Goal: Complete application form

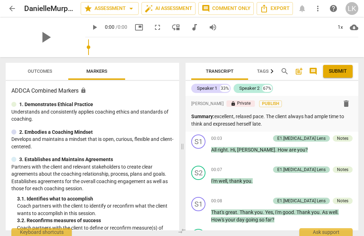
click at [49, 73] on span "Outcomes" at bounding box center [40, 71] width 25 height 5
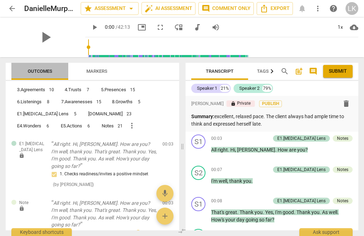
click at [47, 73] on span "Outcomes" at bounding box center [40, 71] width 25 height 5
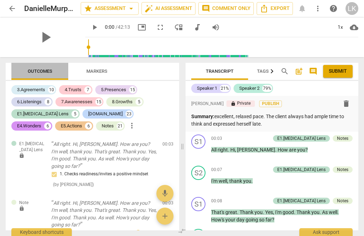
click at [44, 74] on span "Outcomes" at bounding box center [40, 71] width 25 height 5
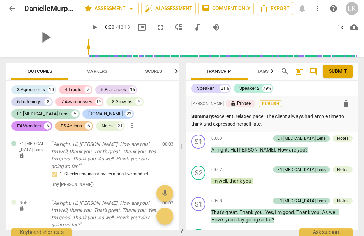
click at [349, 168] on div "Notes" at bounding box center [342, 170] width 20 height 6
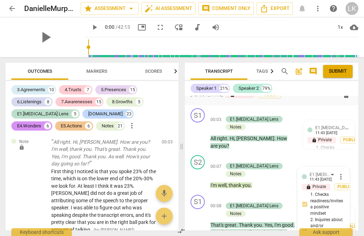
scroll to position [24, 0]
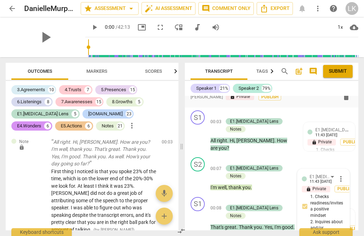
click at [344, 175] on span "more_vert" at bounding box center [340, 179] width 9 height 9
click at [347, 162] on li "Edit" at bounding box center [345, 163] width 25 height 13
click at [344, 174] on span "more_vert" at bounding box center [340, 178] width 9 height 9
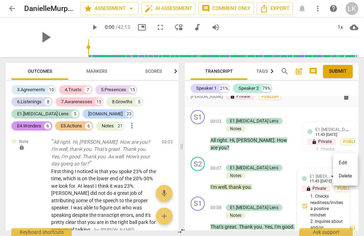
click at [350, 175] on li "Delete" at bounding box center [345, 175] width 25 height 13
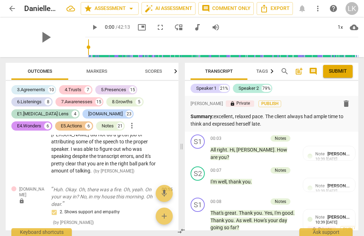
scroll to position [0, 0]
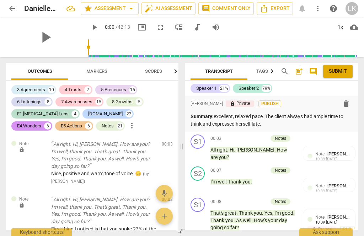
click at [237, 136] on p "Add competency" at bounding box center [251, 139] width 34 height 6
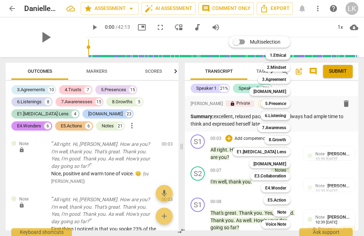
click at [288, 151] on div "E1.[MEDICAL_DATA] Lens" at bounding box center [261, 152] width 58 height 9
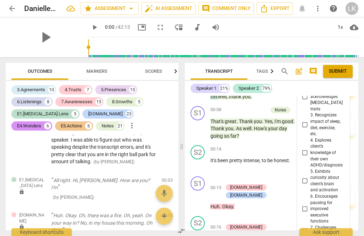
scroll to position [47, 0]
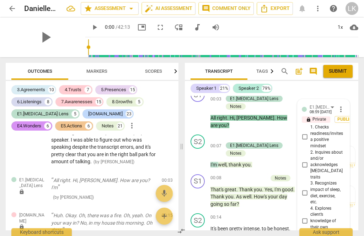
click at [310, 135] on input "1. Checks readiness/invites a positive mindset" at bounding box center [304, 136] width 11 height 9
checkbox input "true"
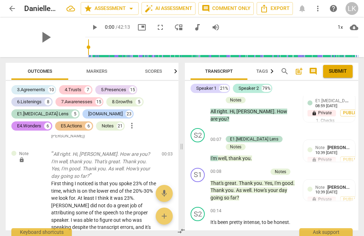
scroll to position [45, 0]
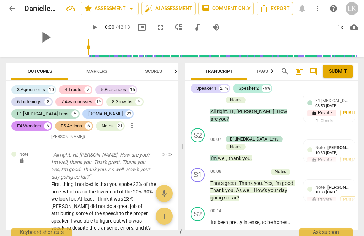
click at [156, 159] on span "edit" at bounding box center [154, 156] width 9 height 9
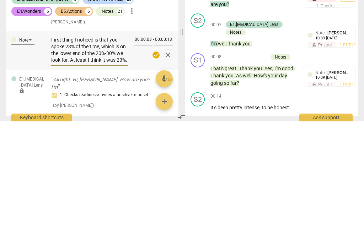
click at [71, 151] on textarea "First thing I noticed is that you spoke 23% of the time, which is on the lower …" at bounding box center [89, 164] width 77 height 27
click at [70, 151] on textarea "First thing I noticed is that you spoke 23% of the time, which is on the lower …" at bounding box center [89, 164] width 77 height 27
click at [74, 151] on textarea "First thing I noticed is that you spoke 23% of the time, which is on the lower …" at bounding box center [89, 164] width 77 height 27
type textarea "First thing I noticed is that you spoke 23 of the time, which is on the lower e…"
type textarea "First thing I noticed is that you spoke 2 of the time, which is on the lower en…"
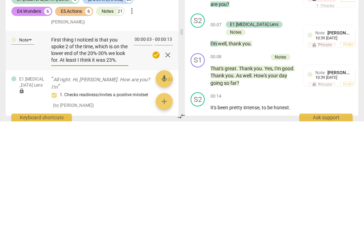
type textarea "First thing I noticed is that you spoke 2 of the time, which is on the lower en…"
type textarea "First thing I noticed is that you spoke 21 of the time, which is on the lower e…"
type textarea "First thing I noticed is that you spoke 21% of the time, which is on the lower …"
click at [125, 151] on textarea "First thing I noticed is that you spoke 21% of the time, which is on the lower …" at bounding box center [89, 164] width 77 height 27
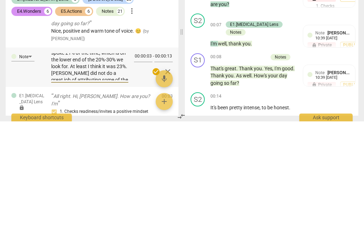
scroll to position [28, 0]
click at [157, 182] on span "check_circle" at bounding box center [156, 186] width 9 height 9
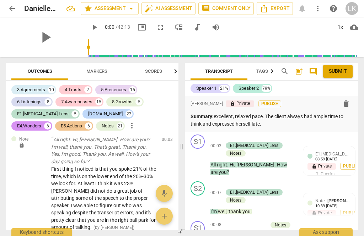
scroll to position [60, 0]
click at [155, 138] on span "edit" at bounding box center [154, 141] width 9 height 9
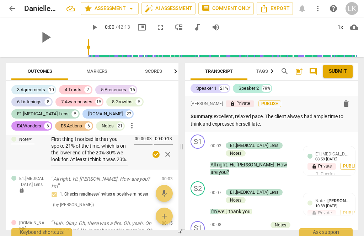
scroll to position [10, 0]
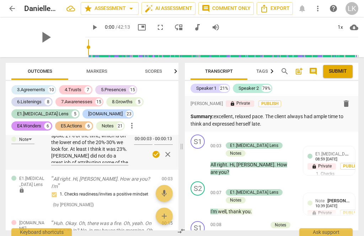
click at [123, 146] on textarea "First thing I noticed is that you spoke 21% of the time, which is on the lower …" at bounding box center [89, 149] width 77 height 27
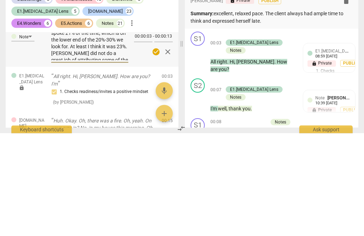
click at [122, 136] on textarea "First thing I noticed is that you spoke 21% of the time, which is on the lower …" at bounding box center [89, 149] width 77 height 27
click at [125, 136] on textarea "First thing I noticed is that you spoke 21% of the time, which is on the lower …" at bounding box center [89, 149] width 77 height 27
click at [128, 136] on textarea "First thing I noticed is that you spoke 21% of the time, which is on the lower …" at bounding box center [89, 149] width 77 height 27
type textarea "First thing I noticed is that you spoke 21% of the time, which is on the lower …"
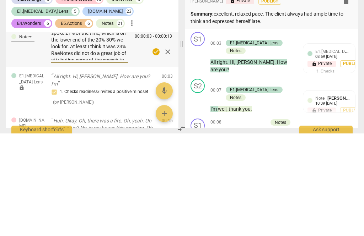
type textarea "First thing I noticed is that you spoke 21% of the time, which is on the lower …"
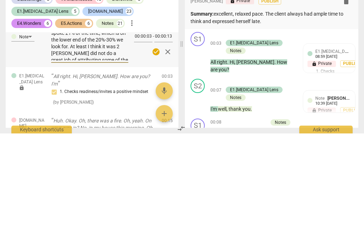
type textarea "First thing I noticed is that you spoke 21% of the time, which is on the lower …"
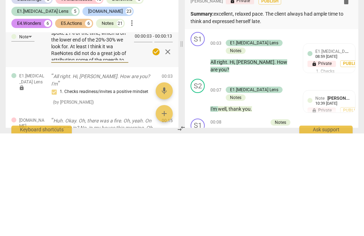
type textarea "First thing I noticed is that you spoke 21% of the time, which is on the lower …"
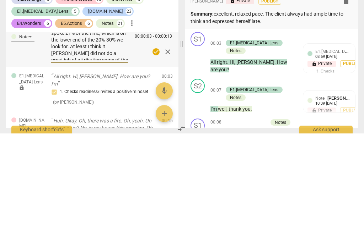
type textarea "First thing I noticed is that you spoke 21% of the time, which is on the lower …"
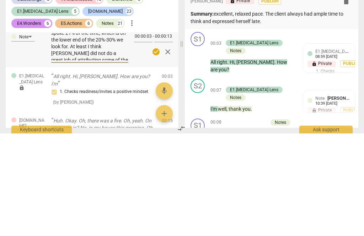
type textarea "First thing I noticed is that you spoke 21% of the time, which is on the lower …"
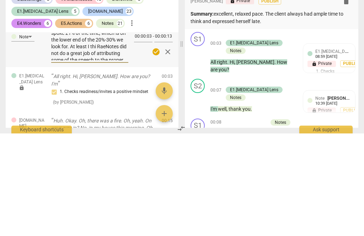
type textarea "First thing I noticed is that you spoke 21% of the time, which is on the lower …"
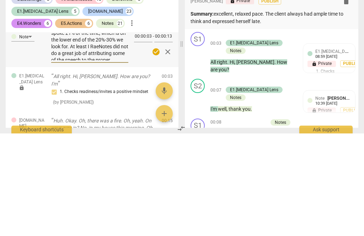
type textarea "First thing I noticed is that you spoke 21% of the time, which is on the lower …"
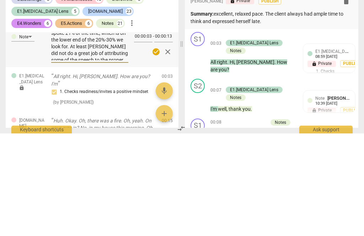
type textarea "First thing I noticed is that you spoke 21% of the time, which is on the lower …"
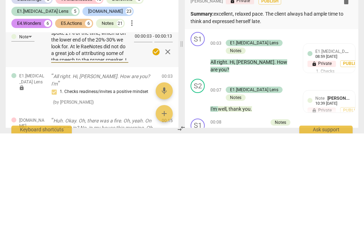
type textarea "First thing I noticed is that you spoke 21% of the time, which is on the lower …"
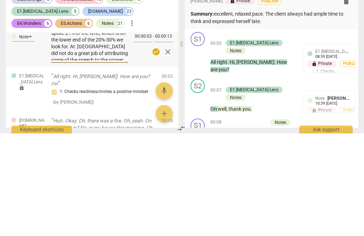
type textarea "First thing I noticed is that you spoke 21% of the time, which is on the lower …"
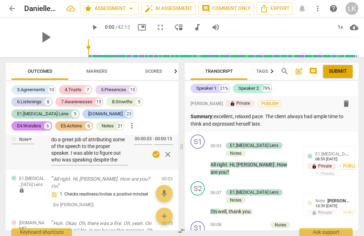
scroll to position [47, 0]
click at [111, 158] on textarea "First thing I noticed is that you spoke 21% of the time, which is on the lower …" at bounding box center [89, 149] width 77 height 27
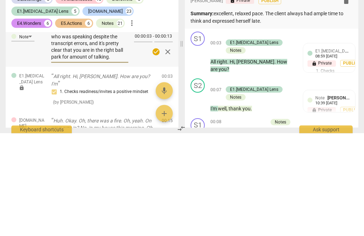
type textarea "First thing I noticed is that you spoke 21% of the time, which is on the lower …"
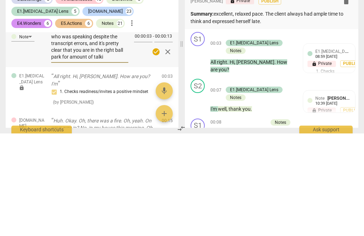
type textarea "First thing I noticed is that you spoke 21% of the time, which is on the lower …"
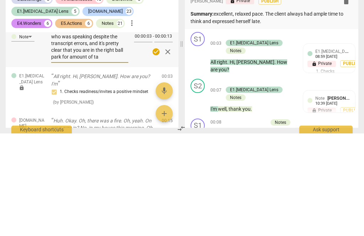
type textarea "First thing I noticed is that you spoke 21% of the time, which is on the lower …"
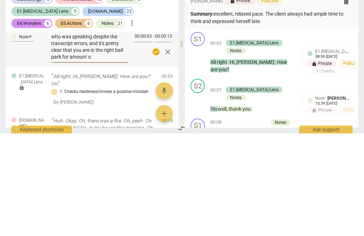
type textarea "First thing I noticed is that you spoke 21% of the time, which is on the lower …"
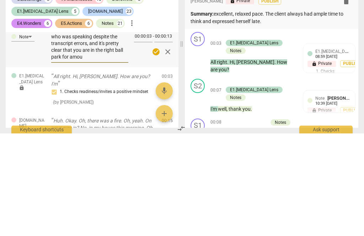
scroll to position [40, 0]
type textarea "First thing I noticed is that you spoke 21% of the time, which is on the lower …"
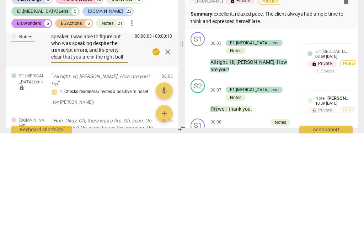
type textarea "First thing I noticed is that you spoke 21% of the time, which is on the lower …"
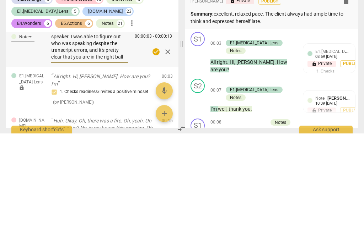
type textarea "First thing I noticed is that you spoke 21% of the time, which is on the lower …"
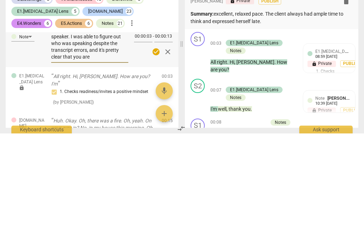
type textarea "First thing I noticed is that you spoke 21% of the time, which is on the lower …"
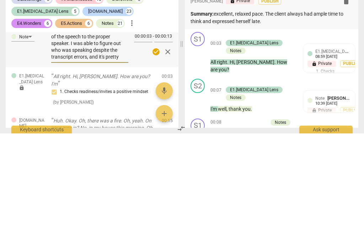
type textarea "First thing I noticed is that you spoke 21% of the time, which is on the lower …"
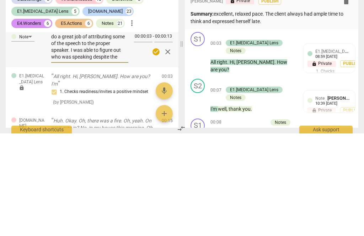
type textarea "First thing I noticed is that you spoke 21% of the time, which is on the lower …"
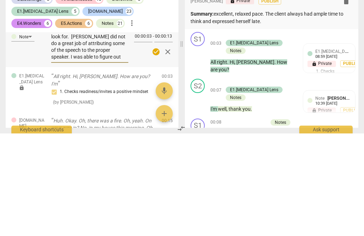
type textarea "First thing I noticed is that you spoke 21% of the time, which is on the lower …"
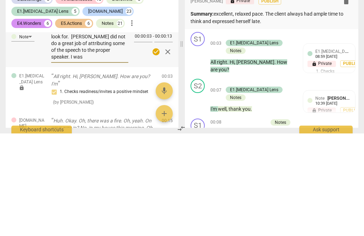
type textarea "First thing I noticed is that you spoke 21% of the time, which is on the lower …"
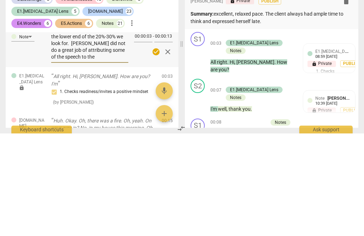
type textarea "First thing I noticed is that you spoke 21% of the time, which is on the lower …"
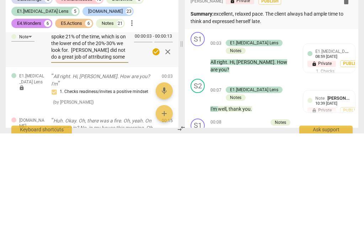
type textarea "First thing I noticed is that you spoke 21% of the time, which is on the lower …"
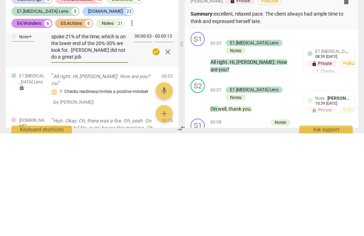
type textarea "First thing I noticed is that you spoke 21% of the time, which is on the lower …"
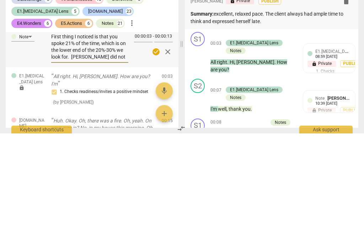
type textarea "First thing I noticed is that you spoke 21% of the time, which is on the lower …"
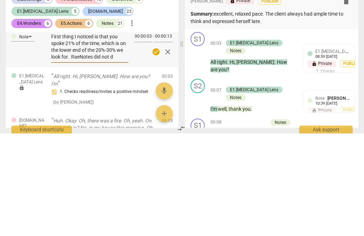
type textarea "First thing I noticed is that you spoke 21% of the time, which is on the lower …"
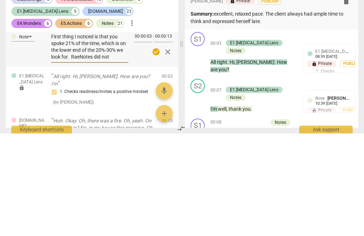
type textarea "First thing I noticed is that you spoke 21% of the time, which is on the lower …"
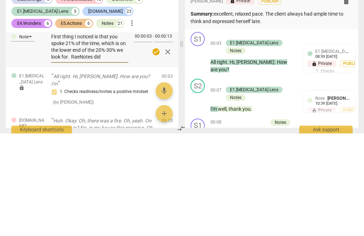
type textarea "First thing I noticed is that you spoke 21% of the time, which is on the lower …"
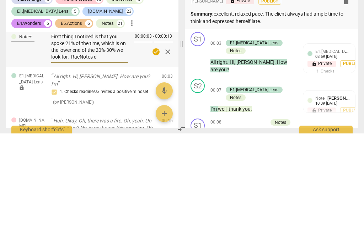
type textarea "First thing I noticed is that you spoke 21% of the time, which is on the lower …"
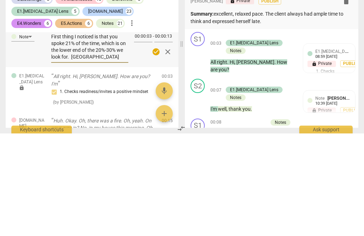
type textarea "First thing I noticed is that you spoke 21% of the time, which is on the lower …"
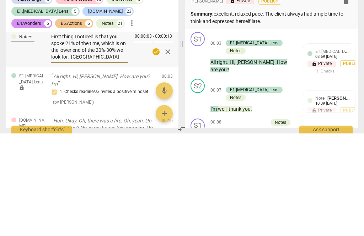
type textarea "First thing I noticed is that you spoke 21% of the time, which is on the lower …"
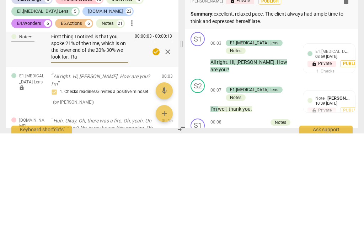
type textarea "First thing I noticed is that you spoke 21% of the time, which is on the lower …"
click at [158, 150] on span "check_circle" at bounding box center [156, 154] width 9 height 9
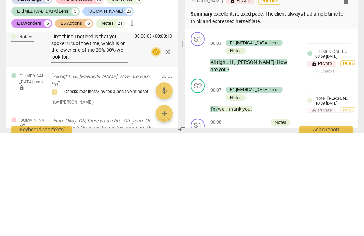
click at [158, 155] on span "check_circle" at bounding box center [156, 154] width 9 height 9
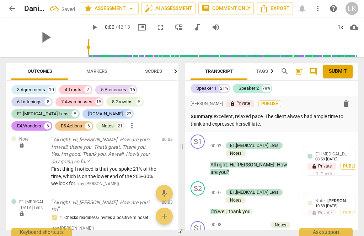
click at [295, 124] on p "Summary: excellent, relaxed pace. The client always had ample time to think and…" at bounding box center [271, 120] width 162 height 15
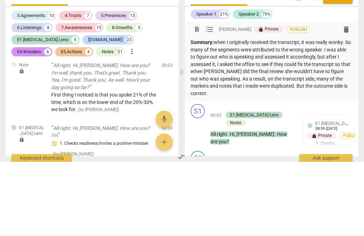
click at [230, 113] on p "Summary: when I originally received the transcript, it was really wonky. So man…" at bounding box center [271, 142] width 162 height 58
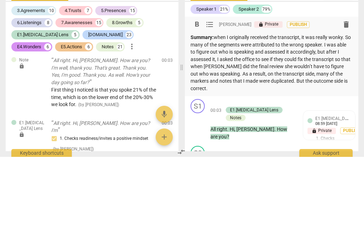
click at [226, 113] on p "Summary: when I originally received the transcript, it was really wonky. So man…" at bounding box center [271, 142] width 162 height 58
click at [193, 113] on p "Summary: When I originally received the transcript, it was really wonky. So man…" at bounding box center [271, 142] width 162 height 58
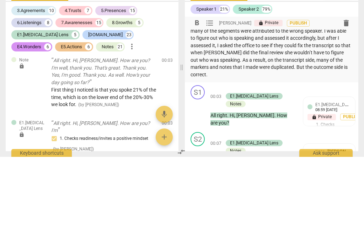
click at [192, 99] on p "Summary: When I originally received the transcript, it was really wonky. So man…" at bounding box center [271, 128] width 162 height 58
click at [266, 99] on p "Summary: When I originally received the transcript, it was really wonky. So man…" at bounding box center [271, 128] width 162 height 58
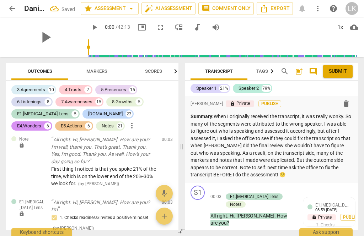
scroll to position [0, 0]
click at [245, 133] on p "Summary: When I originally received the transcript, it was really wonky. So man…" at bounding box center [271, 146] width 162 height 66
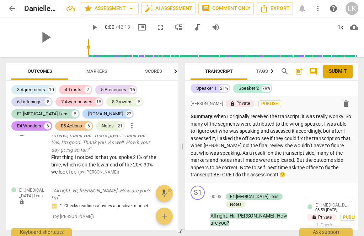
scroll to position [53, 0]
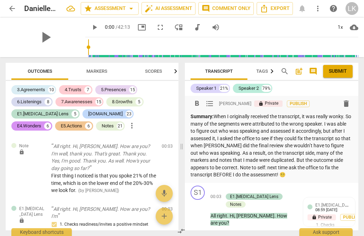
click at [155, 150] on span "edit" at bounding box center [154, 148] width 9 height 9
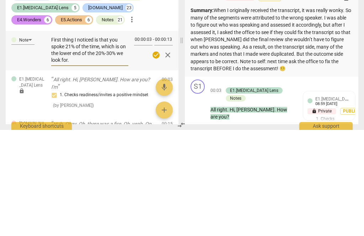
click at [90, 143] on textarea "First thing I noticed is that you spoke 21% of the time, which is on the lower …" at bounding box center [89, 156] width 77 height 27
type textarea "First thing I noticed is that you spoke 21% of the time, which is on the lower …"
click at [158, 157] on span "check_circle" at bounding box center [156, 161] width 9 height 9
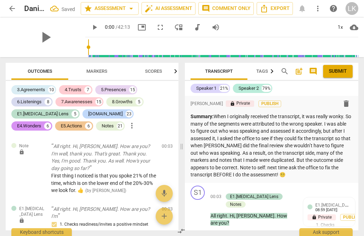
click at [156, 162] on p "All right. Hi, [PERSON_NAME]. How are you? I'm well, thank you. That's great. T…" at bounding box center [103, 157] width 105 height 29
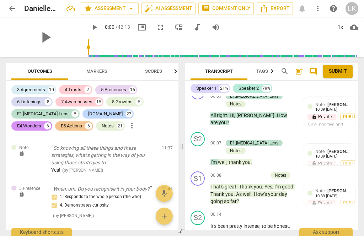
scroll to position [0, 0]
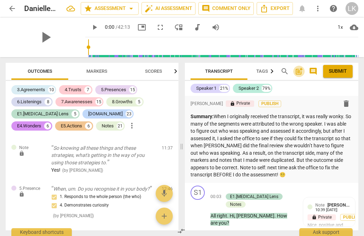
click at [302, 67] on span "post_add" at bounding box center [298, 71] width 9 height 9
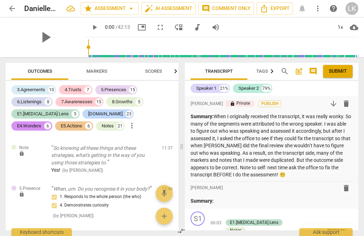
click at [247, 201] on p "Summary:" at bounding box center [271, 200] width 162 height 7
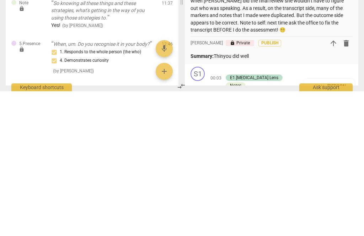
click at [227, 197] on p "Summary: Thinyou did well" at bounding box center [271, 200] width 162 height 7
click at [231, 197] on p "Summary: Thinyou did well" at bounding box center [271, 200] width 162 height 7
click at [229, 197] on p "Summary: Thin you did well" at bounding box center [271, 200] width 162 height 7
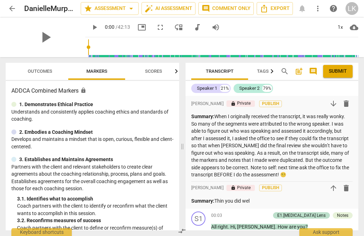
click at [246, 233] on div "Transcript Tags & Speakers Analytics search post_add comment Submit Speaker 1 2…" at bounding box center [273, 146] width 181 height 179
click at [232, 197] on p "Summary: Thin you did wel" at bounding box center [271, 200] width 161 height 7
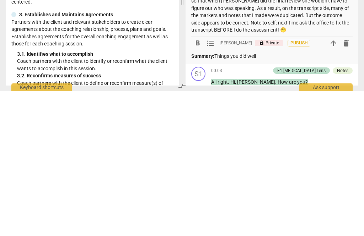
click at [275, 197] on p "Summary: Things you did well" at bounding box center [271, 200] width 161 height 7
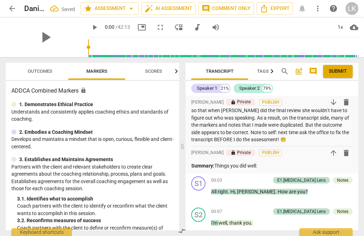
scroll to position [35, 0]
click at [283, 164] on p "Summary: Things you did well:" at bounding box center [271, 165] width 161 height 7
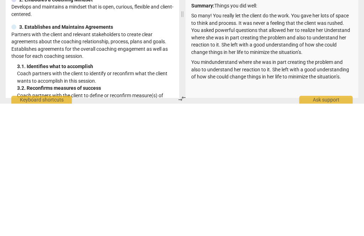
scroll to position [77, 0]
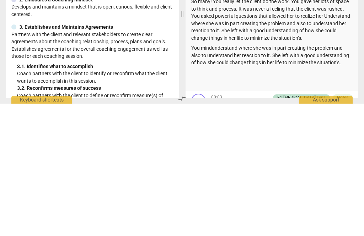
click at [347, 177] on p "You mindunderstand where she was in part creating the problem and also to under…" at bounding box center [271, 188] width 161 height 22
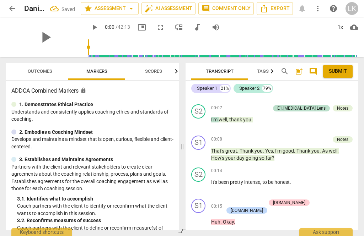
scroll to position [213, 0]
click at [50, 73] on span "Outcomes" at bounding box center [40, 71] width 25 height 5
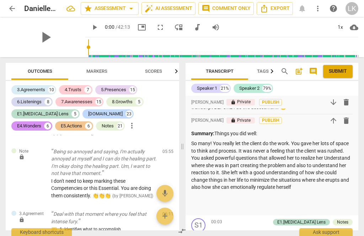
scroll to position [79, 0]
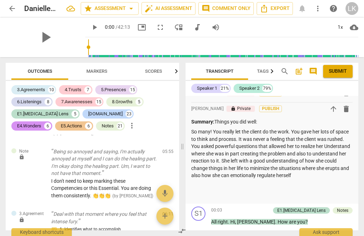
click at [309, 172] on p "So many! You really let the client do the work. You gave her lots of space to t…" at bounding box center [271, 153] width 161 height 51
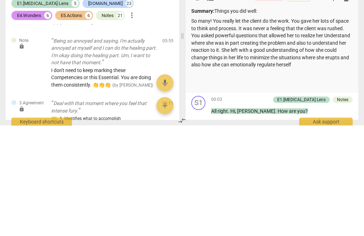
click at [308, 118] on div "Summary: Things you did well: So many! You really let the client do the work. Y…" at bounding box center [271, 158] width 161 height 81
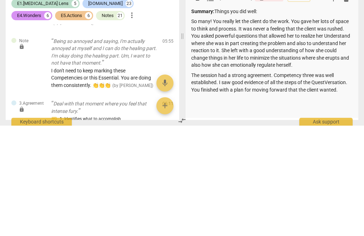
click at [202, 182] on p "The session had a strong agreement. Competency three was well established. I sa…" at bounding box center [271, 193] width 161 height 22
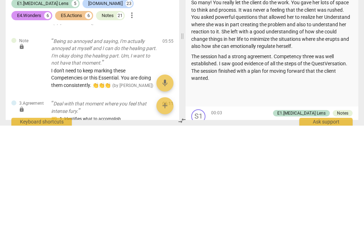
click at [235, 163] on p "The session had a strong agreement. Competency three was well established. I sa…" at bounding box center [271, 177] width 161 height 29
click at [252, 163] on p "The session had a strong agreement. Competency three was well established. I sa…" at bounding box center [271, 177] width 161 height 29
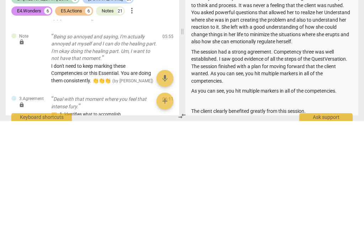
scroll to position [131, 0]
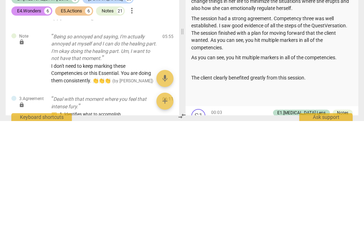
click at [348, 169] on p "As you can see, you hit multiple markers in all of the competencies." at bounding box center [271, 172] width 161 height 7
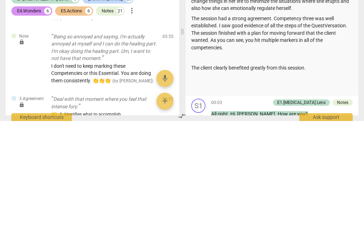
click at [193, 179] on p "The client clearly benefited greatly from this session." at bounding box center [271, 182] width 161 height 7
click at [344, 69] on div "Summary: Things you did well: So many! You really let the client do the work. Y…" at bounding box center [271, 136] width 161 height 141
click at [196, 179] on p "The client clearly benefited greatly from this session." at bounding box center [271, 182] width 161 height 7
click at [193, 179] on p "The client clearly benefited greatly from this session." at bounding box center [271, 182] width 161 height 7
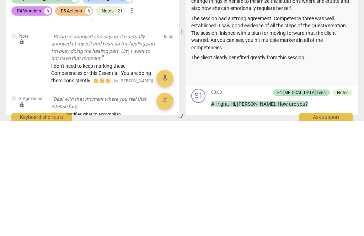
click at [327, 169] on p "The client clearly benefited greatly from this session." at bounding box center [271, 172] width 161 height 7
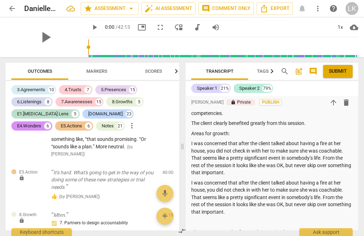
scroll to position [212, 0]
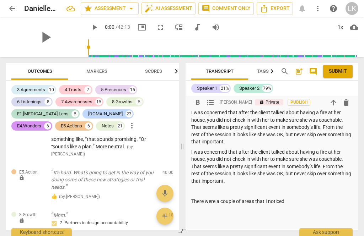
click at [306, 198] on p "There were a couple of areas that I noticed" at bounding box center [271, 201] width 161 height 7
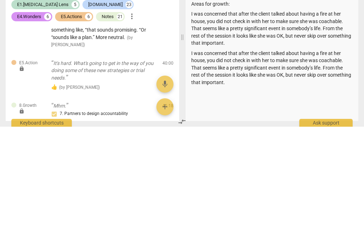
scroll to position [201, 0]
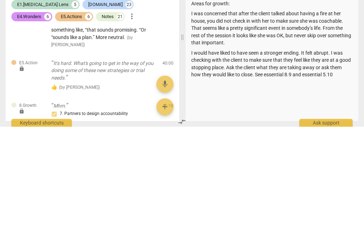
click at [300, 159] on p "I would have liked to have seen a stronger ending. It felt abrupt. I was checki…" at bounding box center [271, 173] width 161 height 29
click at [330, 159] on p "I would have liked to have seen a stronger ending. It felt abrupt. I was checki…" at bounding box center [271, 173] width 161 height 29
click at [222, 81] on div "Summary: Things you did well: So many! You really let the client do the work. Y…" at bounding box center [271, 112] width 161 height 232
click at [219, 159] on p "I would have liked to have seen a stronger ending. It felt abrupt. I was checki…" at bounding box center [271, 173] width 161 height 29
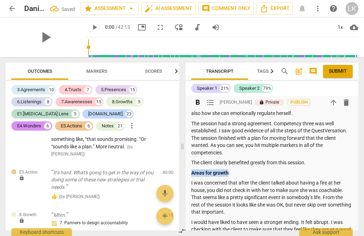
scroll to position [62, 0]
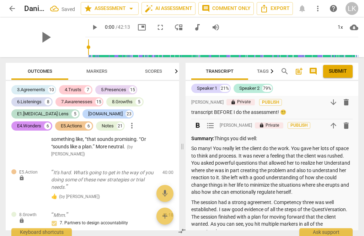
click at [241, 137] on p "Summary: Things you did well:" at bounding box center [271, 138] width 161 height 7
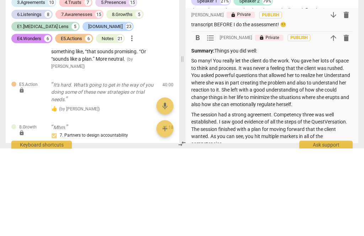
click at [247, 135] on p "Summary: Things you did well:" at bounding box center [271, 138] width 161 height 7
click at [245, 135] on p "Summary: Things you did well:" at bounding box center [271, 138] width 161 height 7
click at [246, 135] on p "Summary: Things you did well:" at bounding box center [271, 138] width 161 height 7
click at [245, 135] on p "Summary: Things you did well:" at bounding box center [271, 138] width 161 height 7
click at [249, 135] on p "Summary: Things you did well:" at bounding box center [271, 138] width 161 height 7
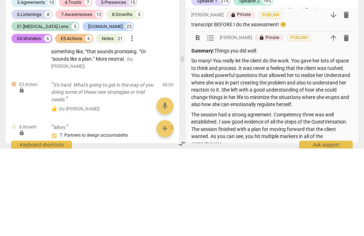
click at [246, 135] on p "Summary: Things you did well:" at bounding box center [271, 138] width 161 height 7
click at [284, 135] on p "Summary: Things you did well:" at bounding box center [271, 138] width 161 height 7
click at [245, 135] on p "Summary: Things you did well:" at bounding box center [271, 138] width 161 height 7
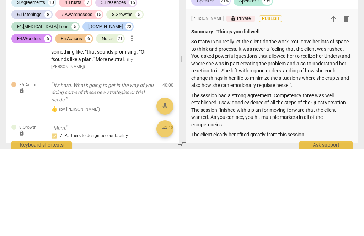
scroll to position [258, 0]
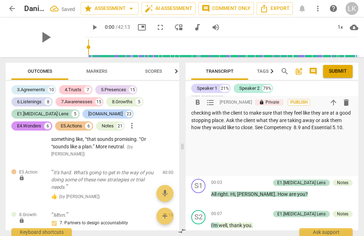
click at [225, 131] on p "I would have liked to have seen a stronger ending. It felt abrupt. I was checki…" at bounding box center [271, 116] width 161 height 29
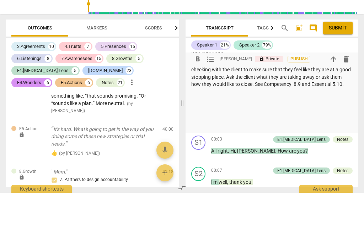
click at [220, 164] on p at bounding box center [271, 167] width 161 height 7
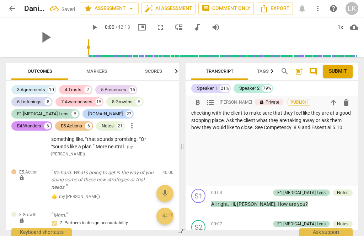
click at [198, 143] on div "Summary: Things you did well: So many! You really let the client do the work. Y…" at bounding box center [271, 61] width 161 height 243
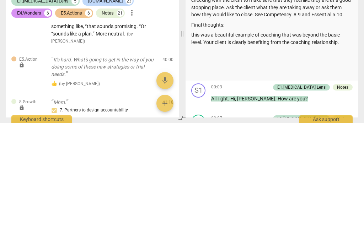
click at [201, 144] on p "this was a beautiful example of coaching that was beyond the basic level. Your …" at bounding box center [271, 151] width 161 height 15
click at [352, 144] on p "This was a beautiful example of coaching that was beyond the basic level. Your …" at bounding box center [271, 151] width 161 height 15
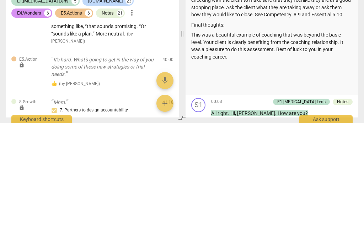
click at [216, 134] on p "Final thoughts:" at bounding box center [271, 137] width 161 height 7
click at [218, 134] on p "Final thoughts:" at bounding box center [271, 137] width 161 height 7
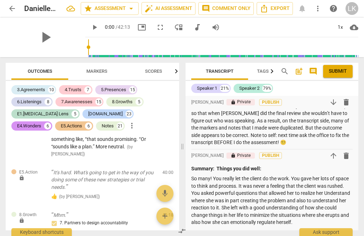
scroll to position [85, 0]
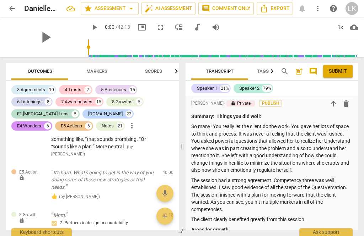
click at [350, 140] on p "So many! You really let the client do the work. You gave her lots of space to t…" at bounding box center [271, 148] width 161 height 51
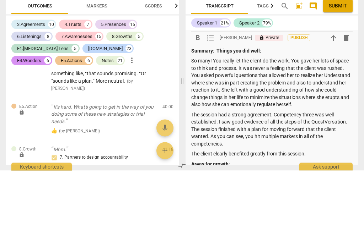
click at [352, 123] on p "So many! You really let the client do the work. You gave her lots of space to t…" at bounding box center [271, 148] width 161 height 51
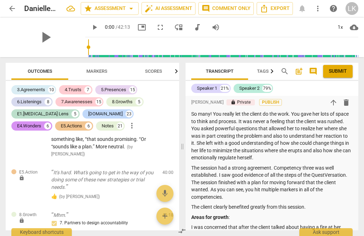
scroll to position [173, 0]
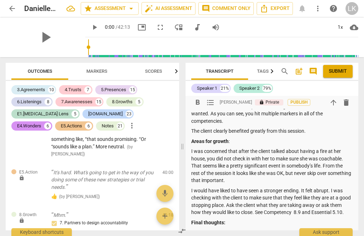
click at [344, 187] on p "I would have liked to have seen a stronger ending. It felt abrupt. I was checki…" at bounding box center [271, 201] width 161 height 29
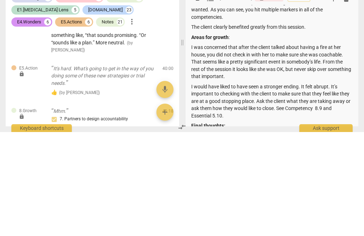
scroll to position [190, 0]
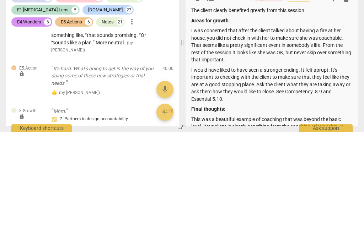
click at [242, 170] on p "I would have liked to have seen a stronger ending. It felt abrupt. It’s importa…" at bounding box center [271, 188] width 161 height 37
click at [244, 170] on p "I would have liked to have seen a stronger ending. It felt abrupt. It’s importa…" at bounding box center [271, 188] width 161 height 37
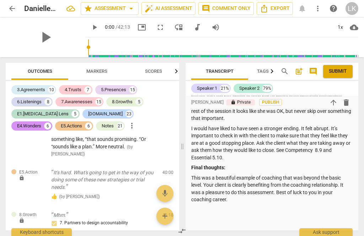
scroll to position [235, 0]
click at [344, 70] on span "Submit" at bounding box center [337, 71] width 18 height 7
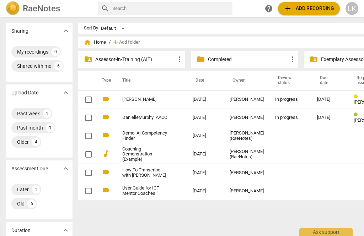
click at [206, 183] on td "2020-06-23" at bounding box center [205, 191] width 37 height 18
